Goal: Task Accomplishment & Management: Use online tool/utility

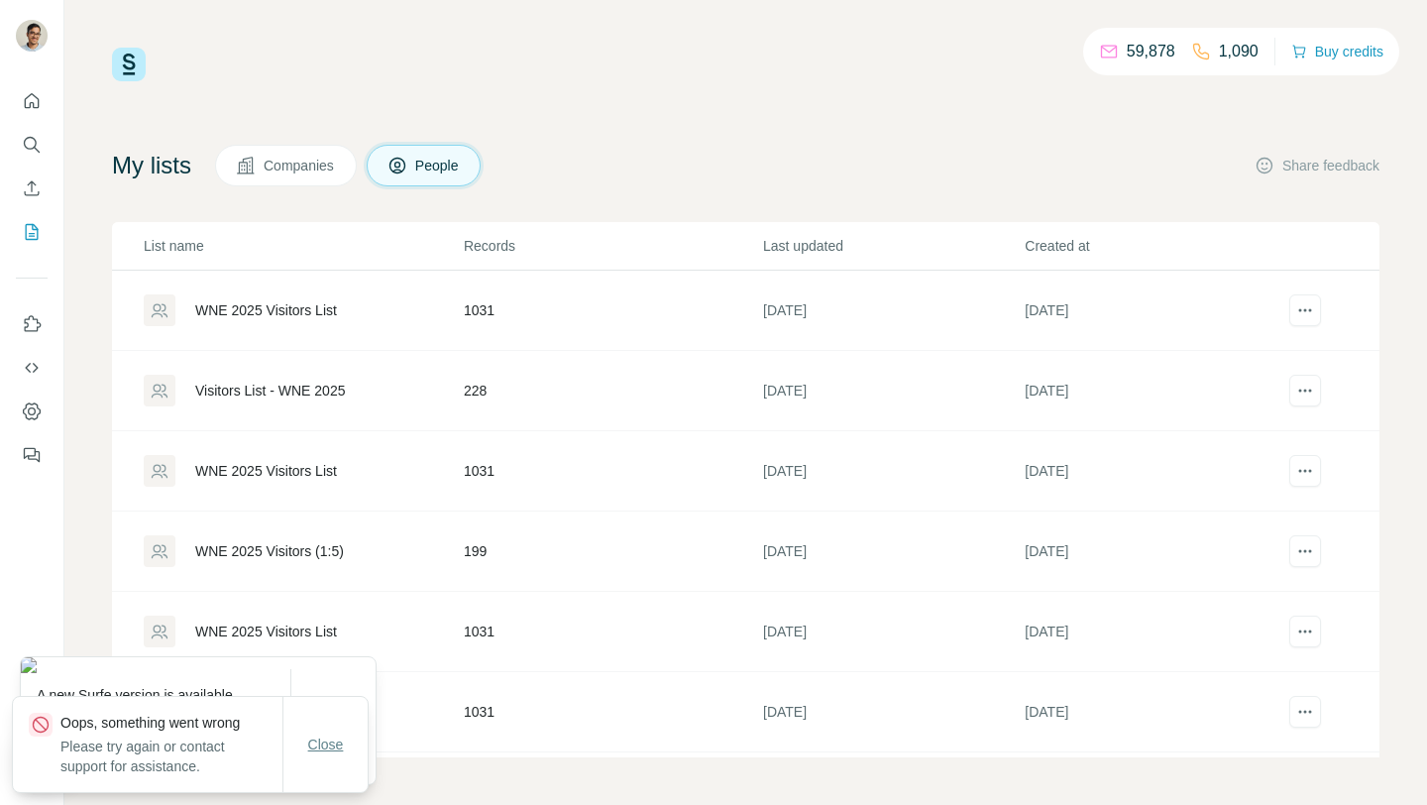
click at [333, 748] on span "Close" at bounding box center [326, 745] width 36 height 20
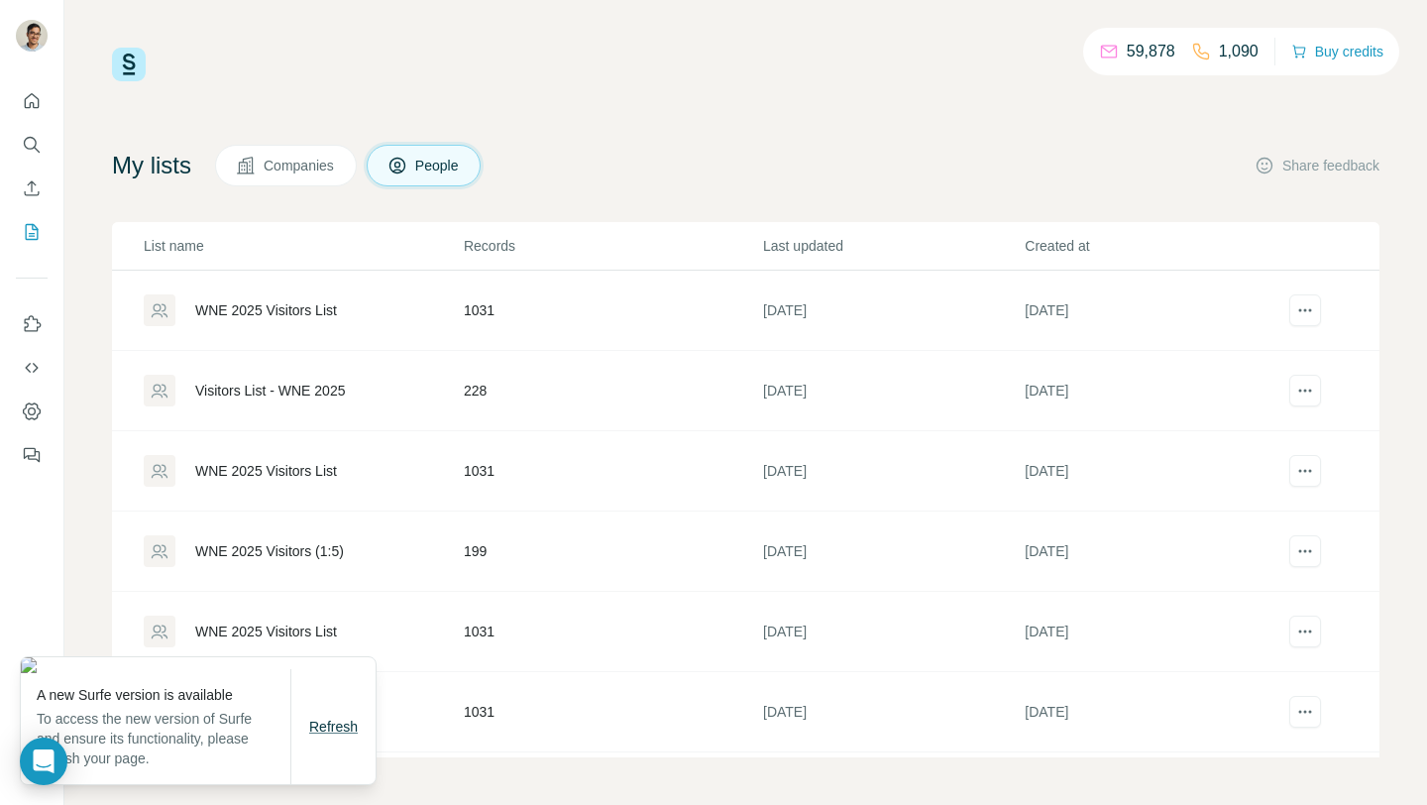
click at [336, 725] on span "Refresh" at bounding box center [333, 727] width 49 height 16
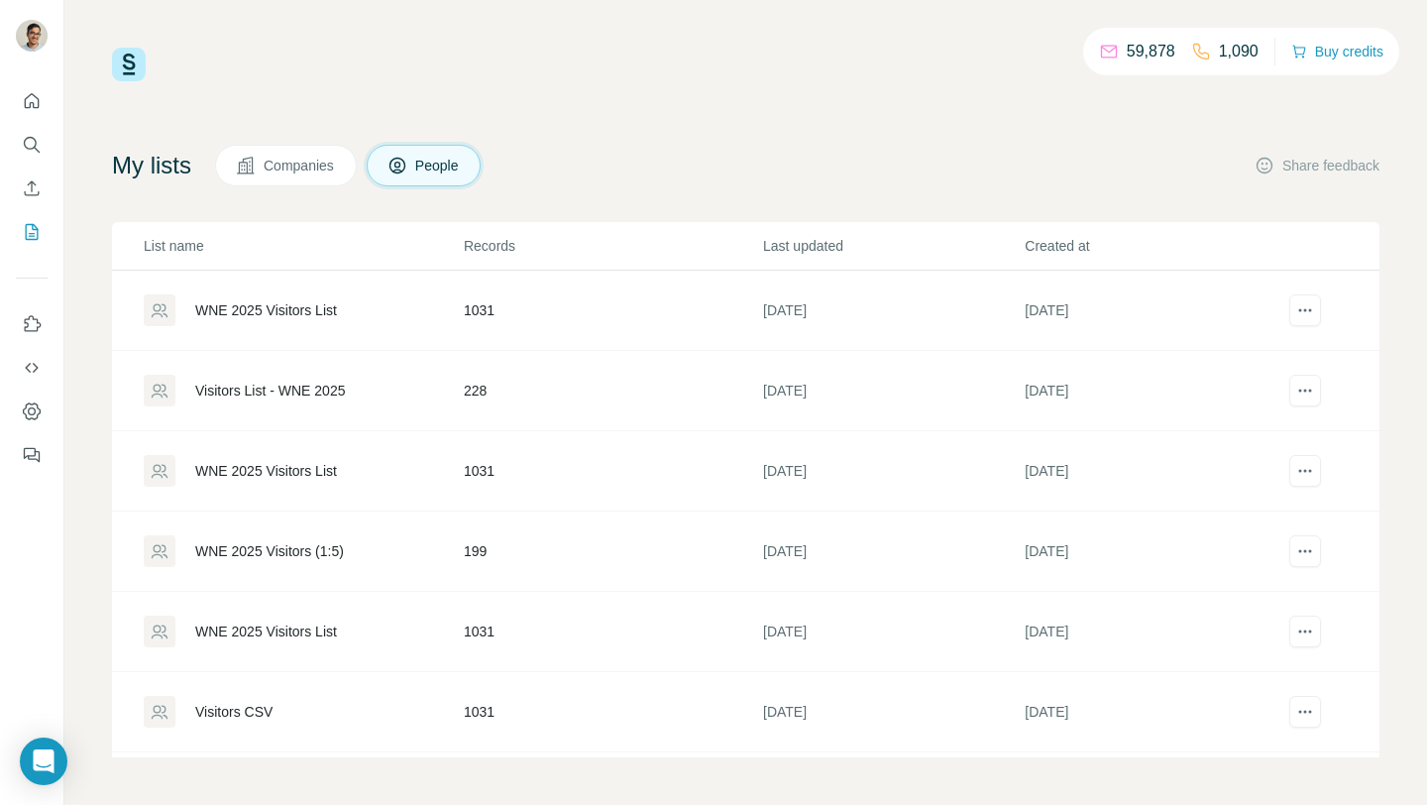
click at [335, 307] on div "WNE 2025 Visitors List" at bounding box center [266, 310] width 142 height 20
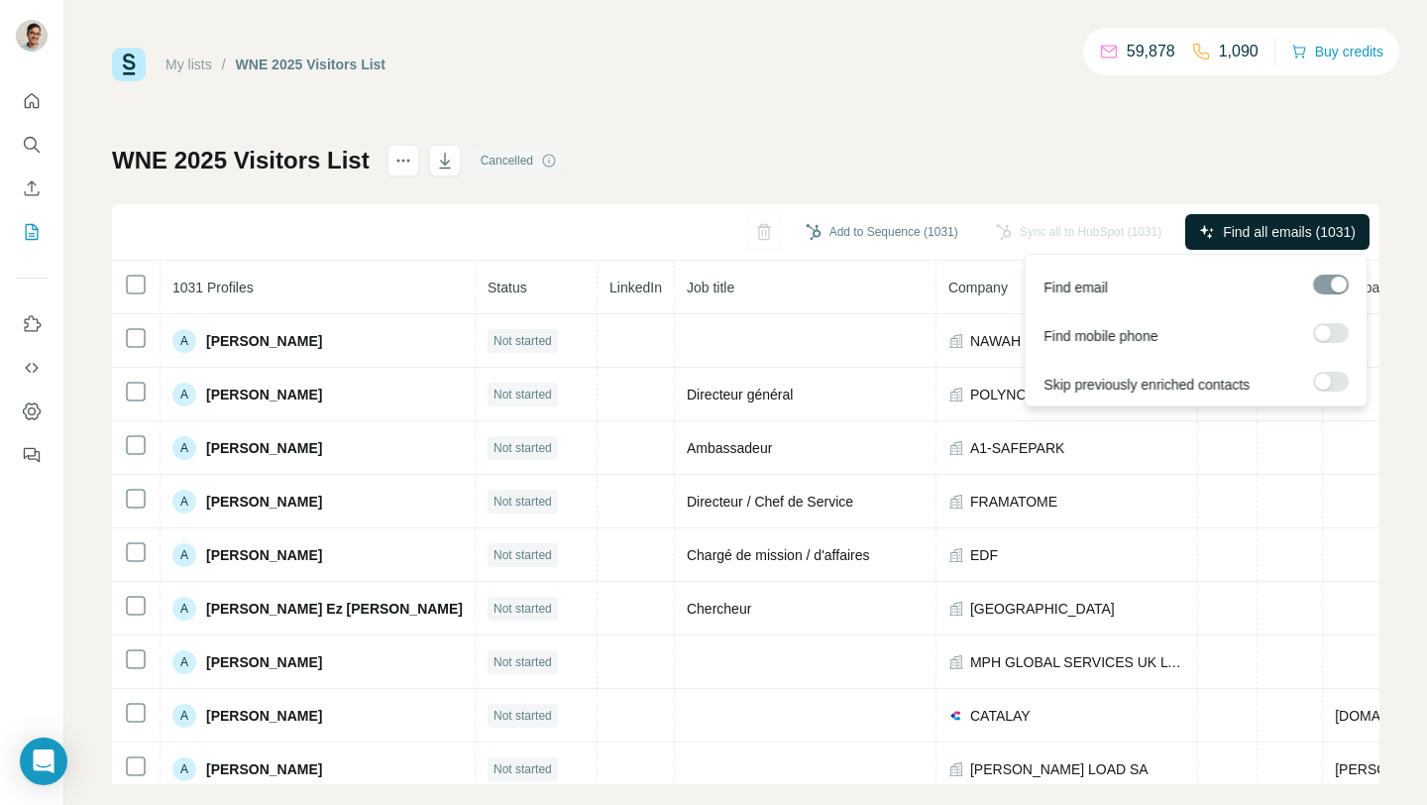
click at [1225, 229] on span "Find all emails (1031)" at bounding box center [1289, 232] width 133 height 20
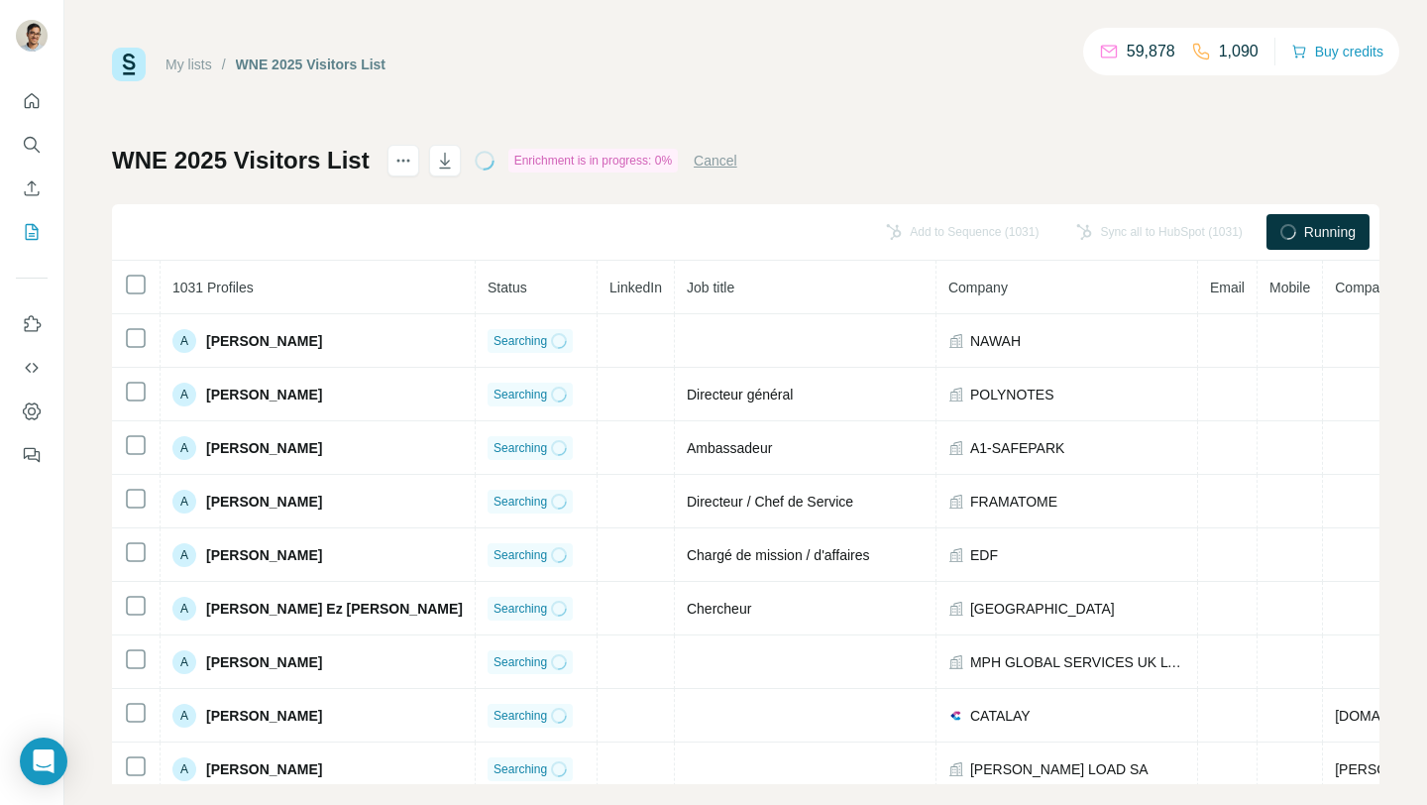
click at [199, 58] on link "My lists" at bounding box center [189, 65] width 47 height 16
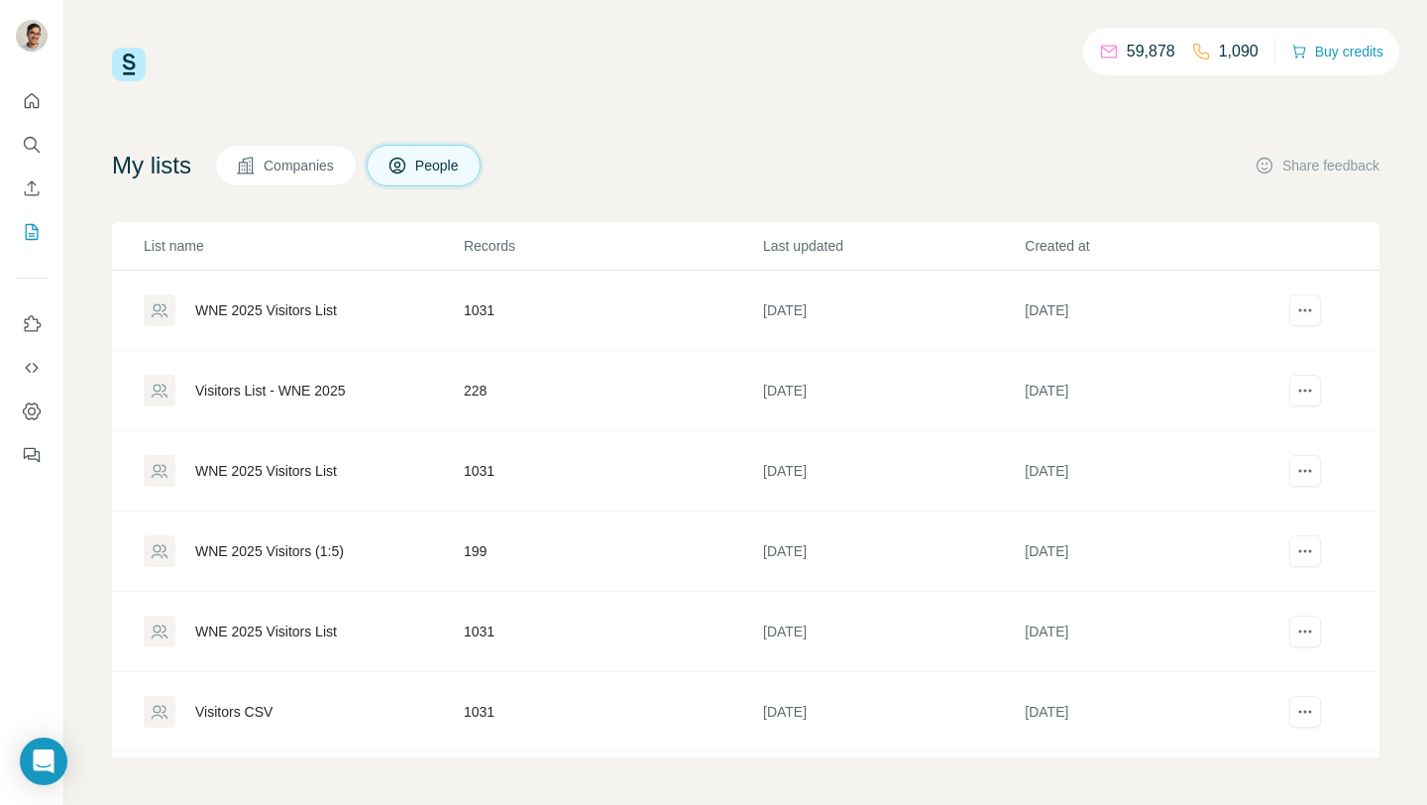
click at [254, 296] on div "WNE 2025 Visitors List" at bounding box center [303, 310] width 318 height 32
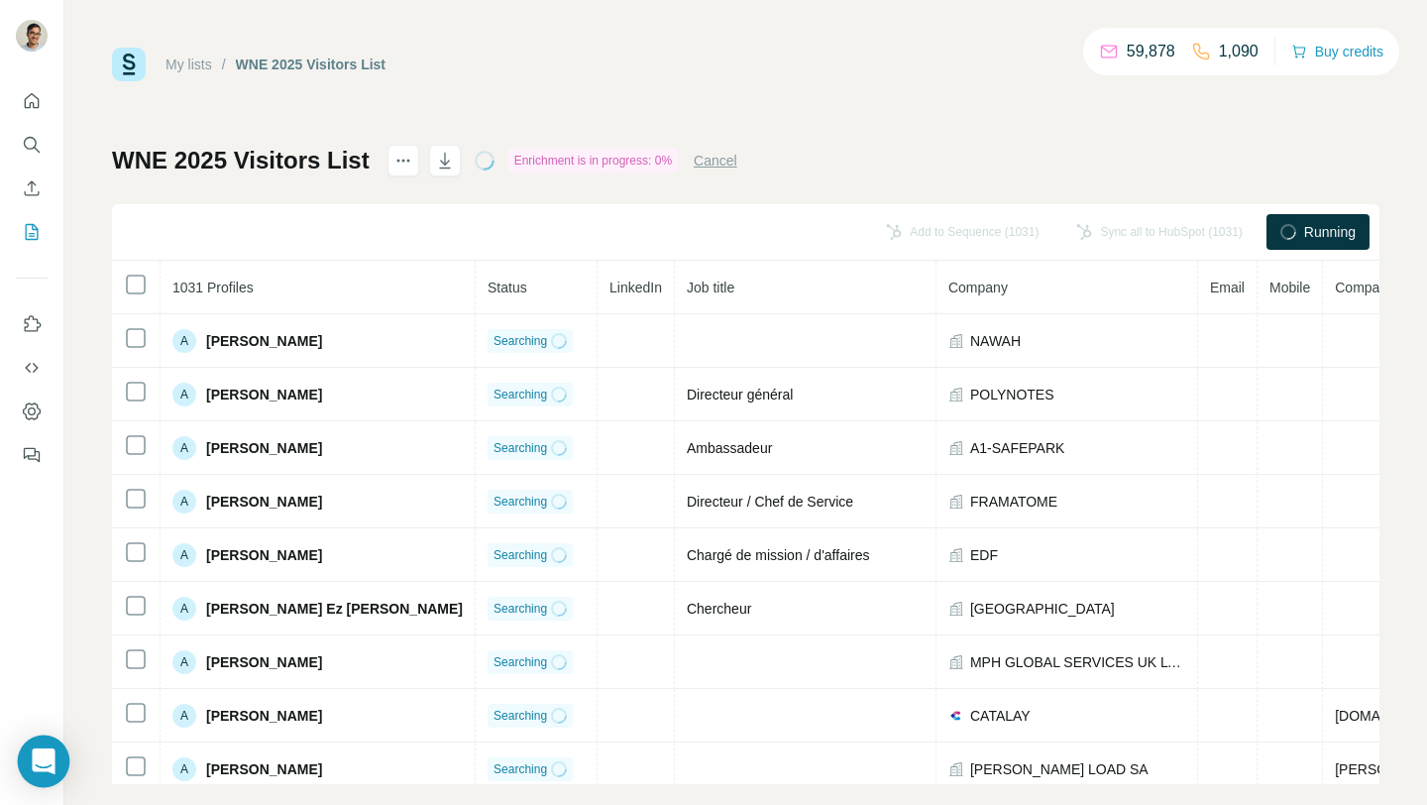
click at [50, 751] on icon "Open Intercom Messenger" at bounding box center [43, 761] width 23 height 26
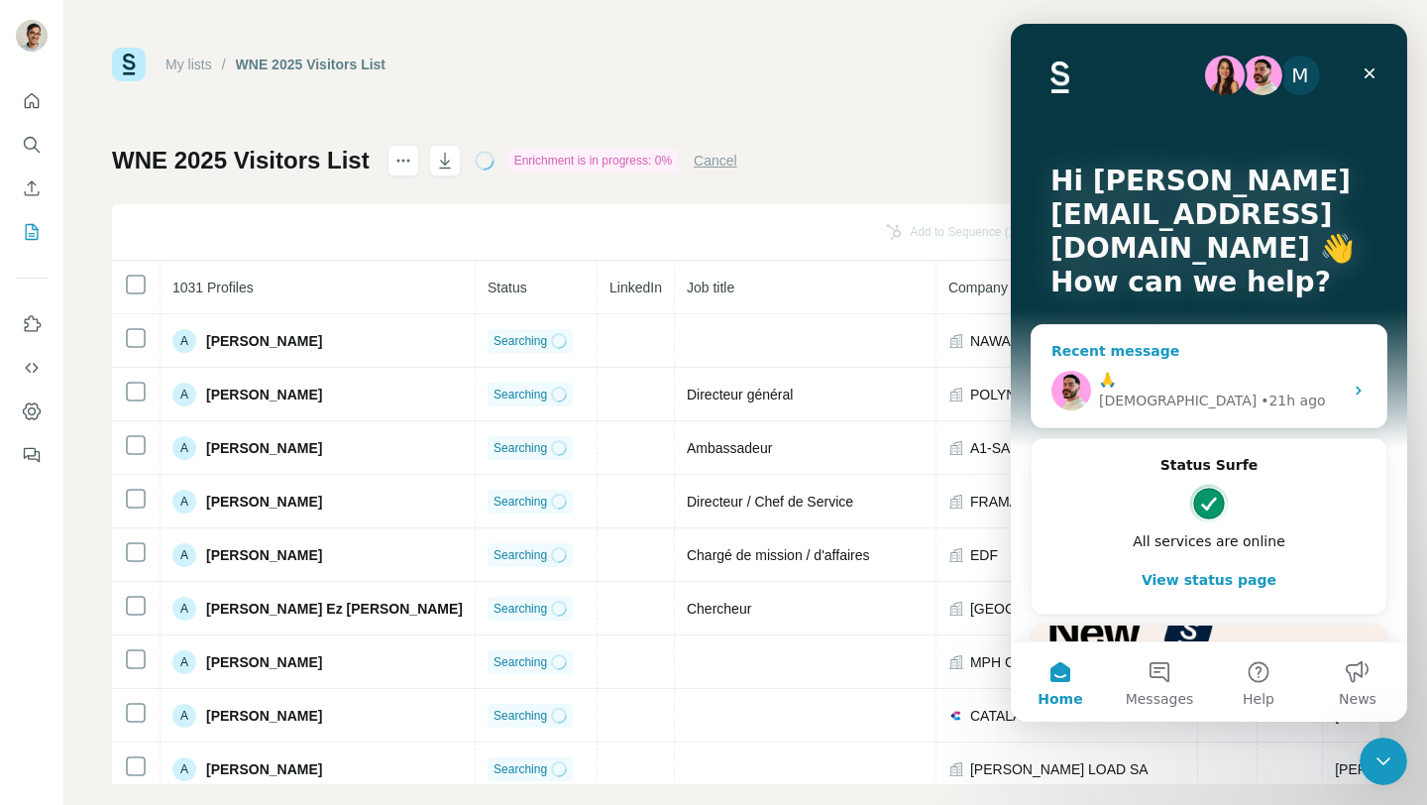
click at [1269, 372] on div "🙏" at bounding box center [1221, 380] width 244 height 21
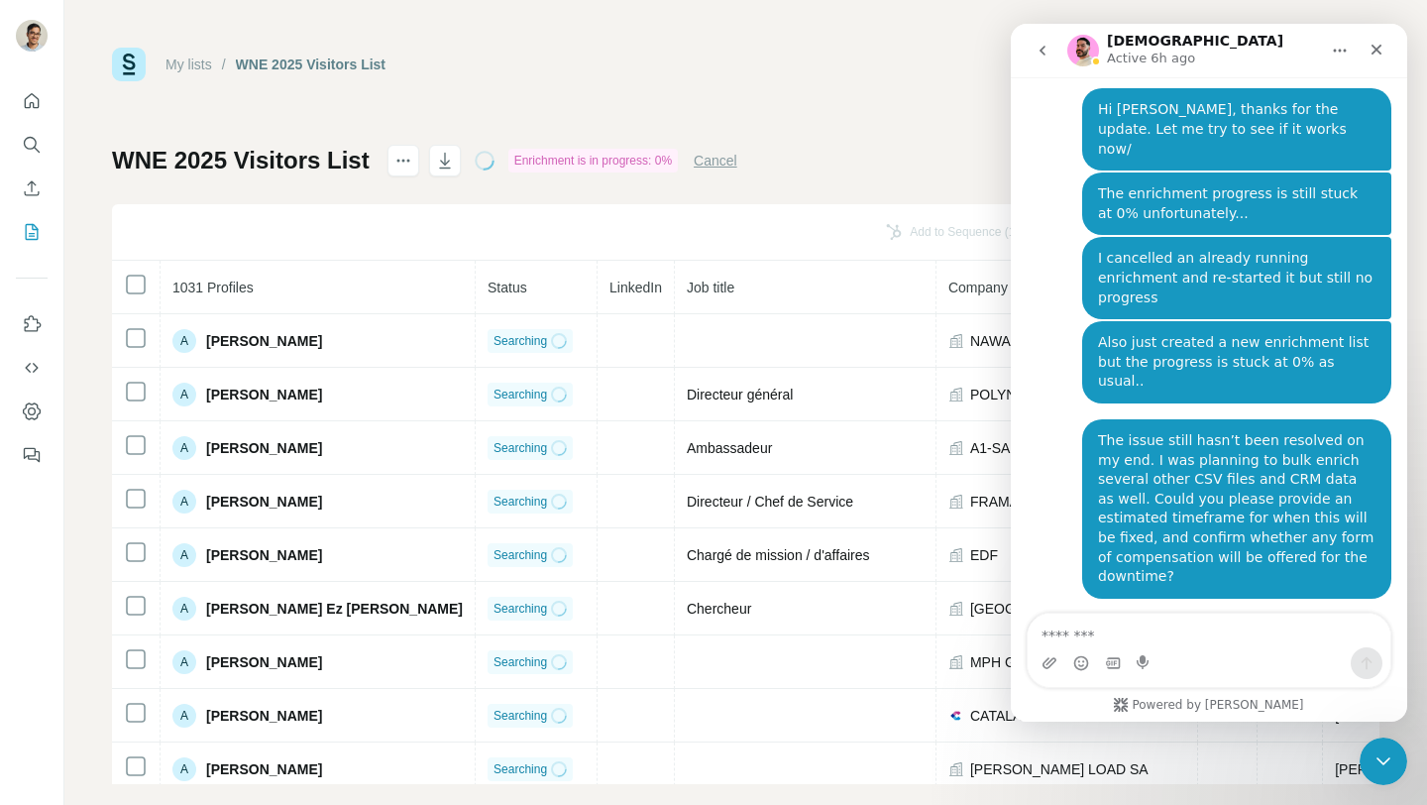
scroll to position [6582, 0]
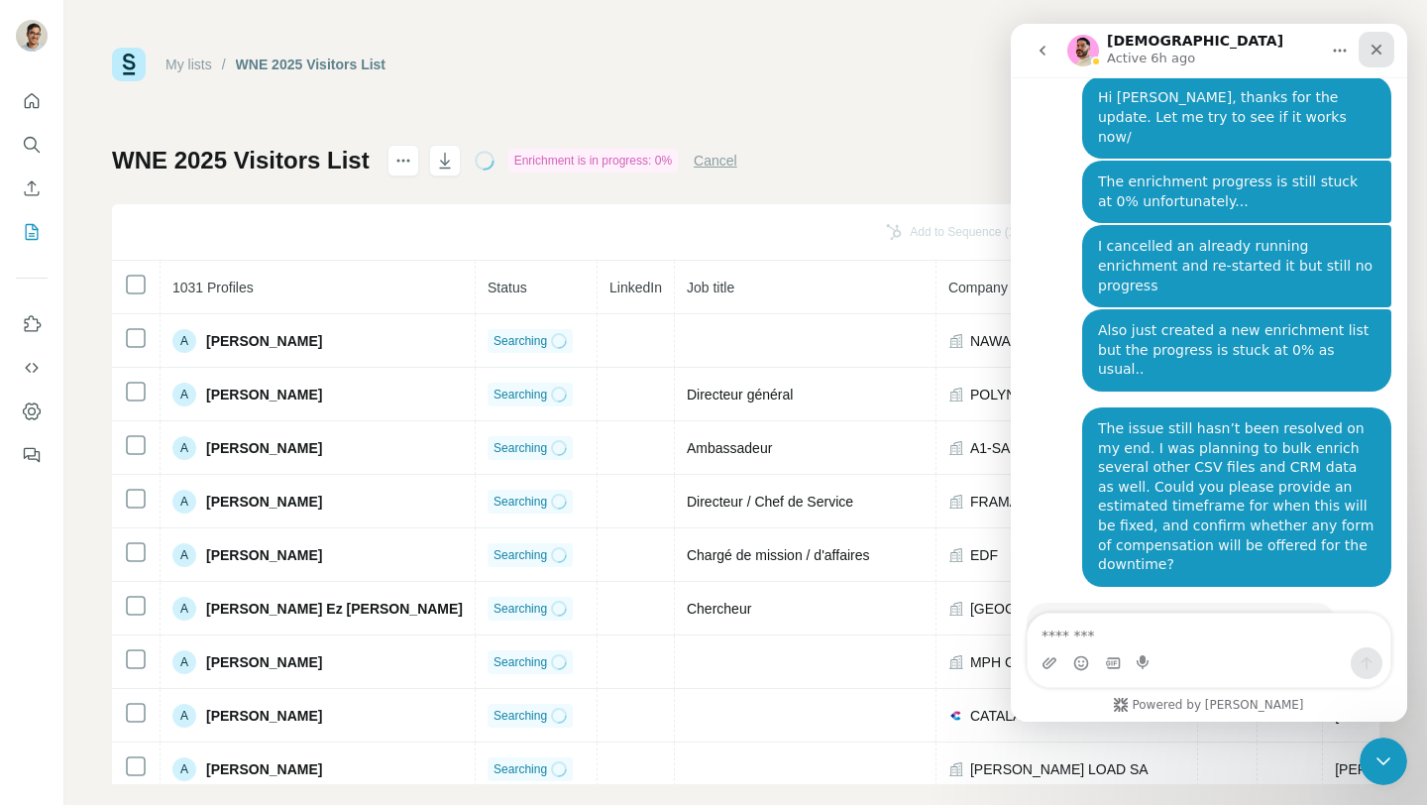
click at [1378, 50] on icon "Close" at bounding box center [1377, 50] width 11 height 11
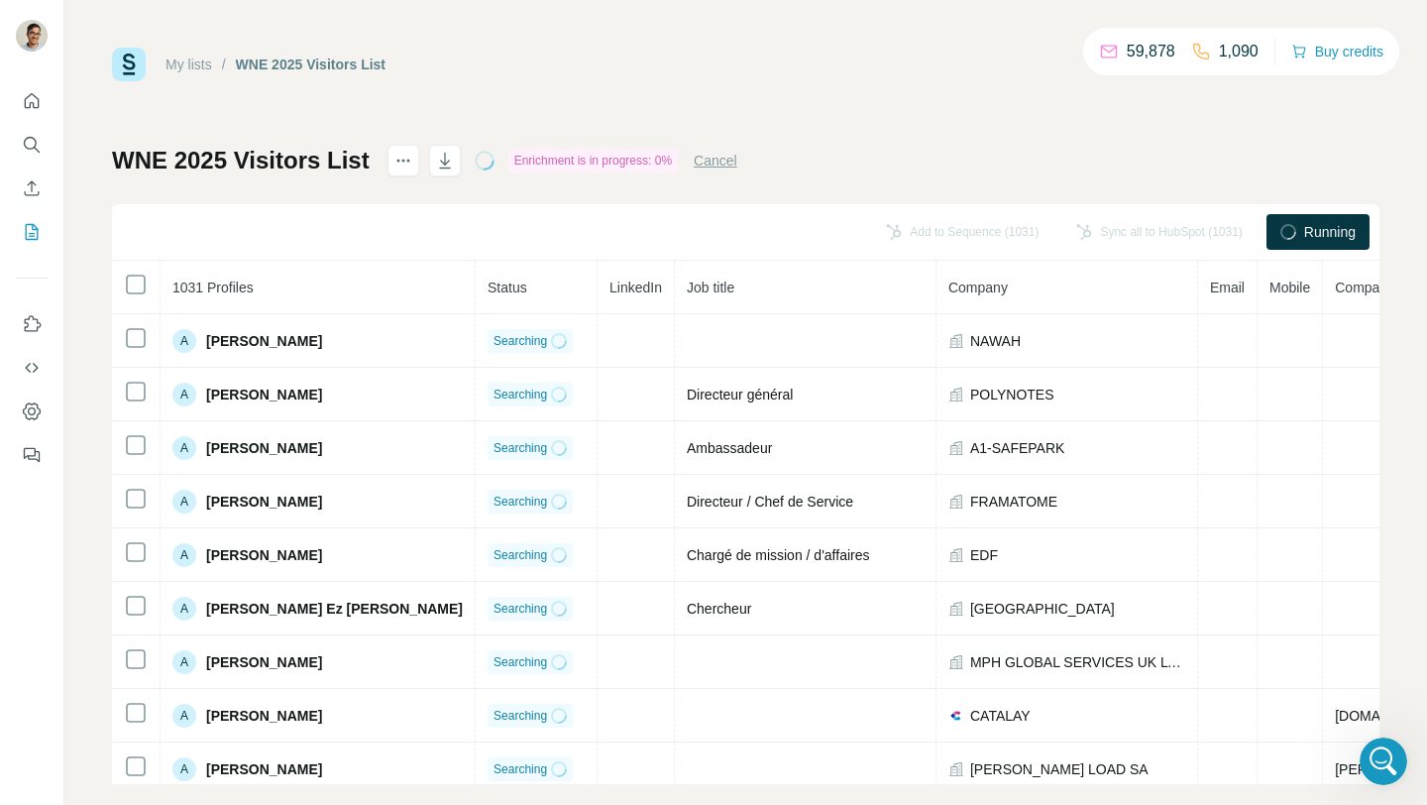
scroll to position [0, 0]
click at [988, 159] on div "WNE 2025 Visitors List Enrichment is in progress: 0% Cancel Add to Sequence (10…" at bounding box center [746, 464] width 1268 height 639
